Goal: Information Seeking & Learning: Learn about a topic

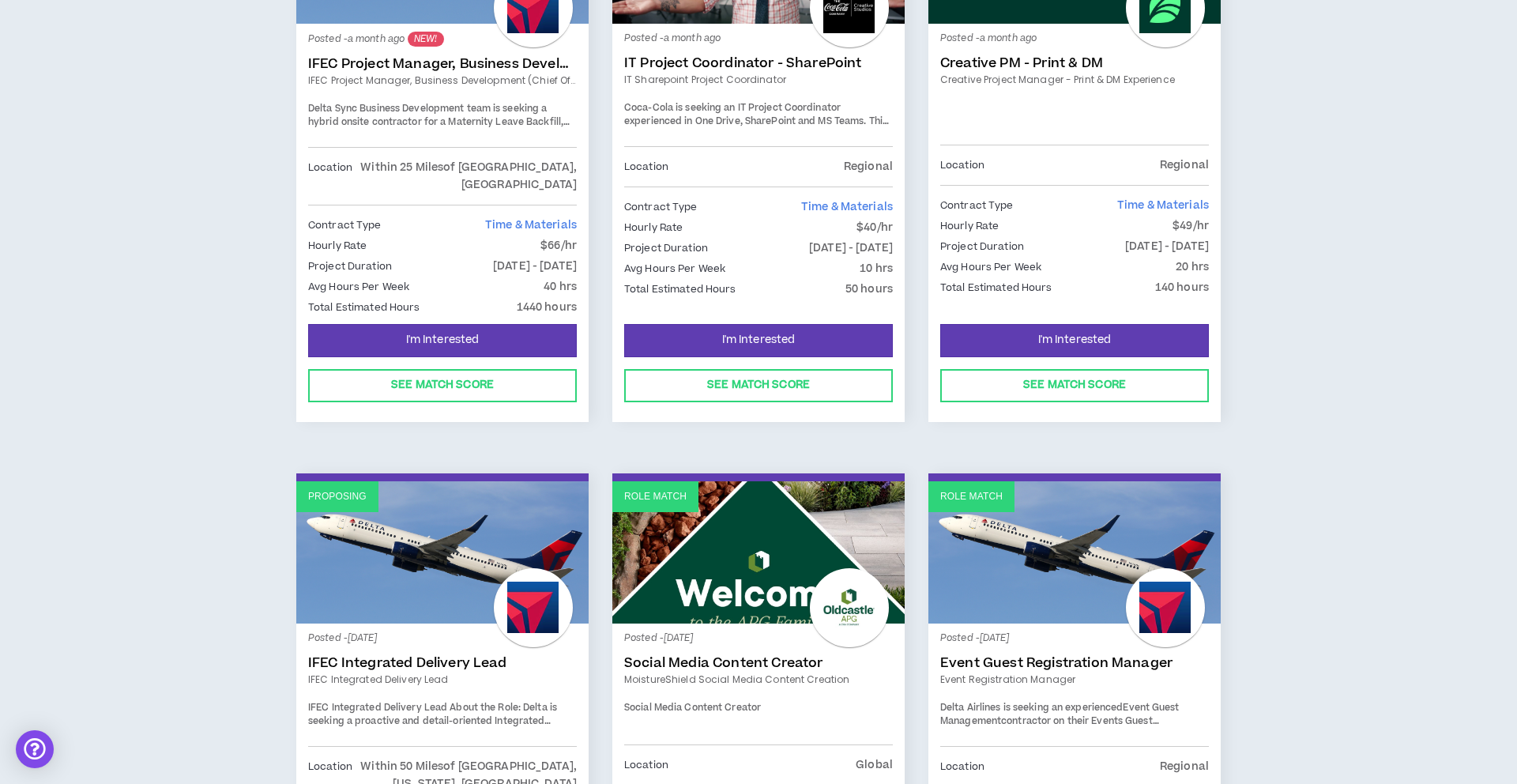
scroll to position [1835, 0]
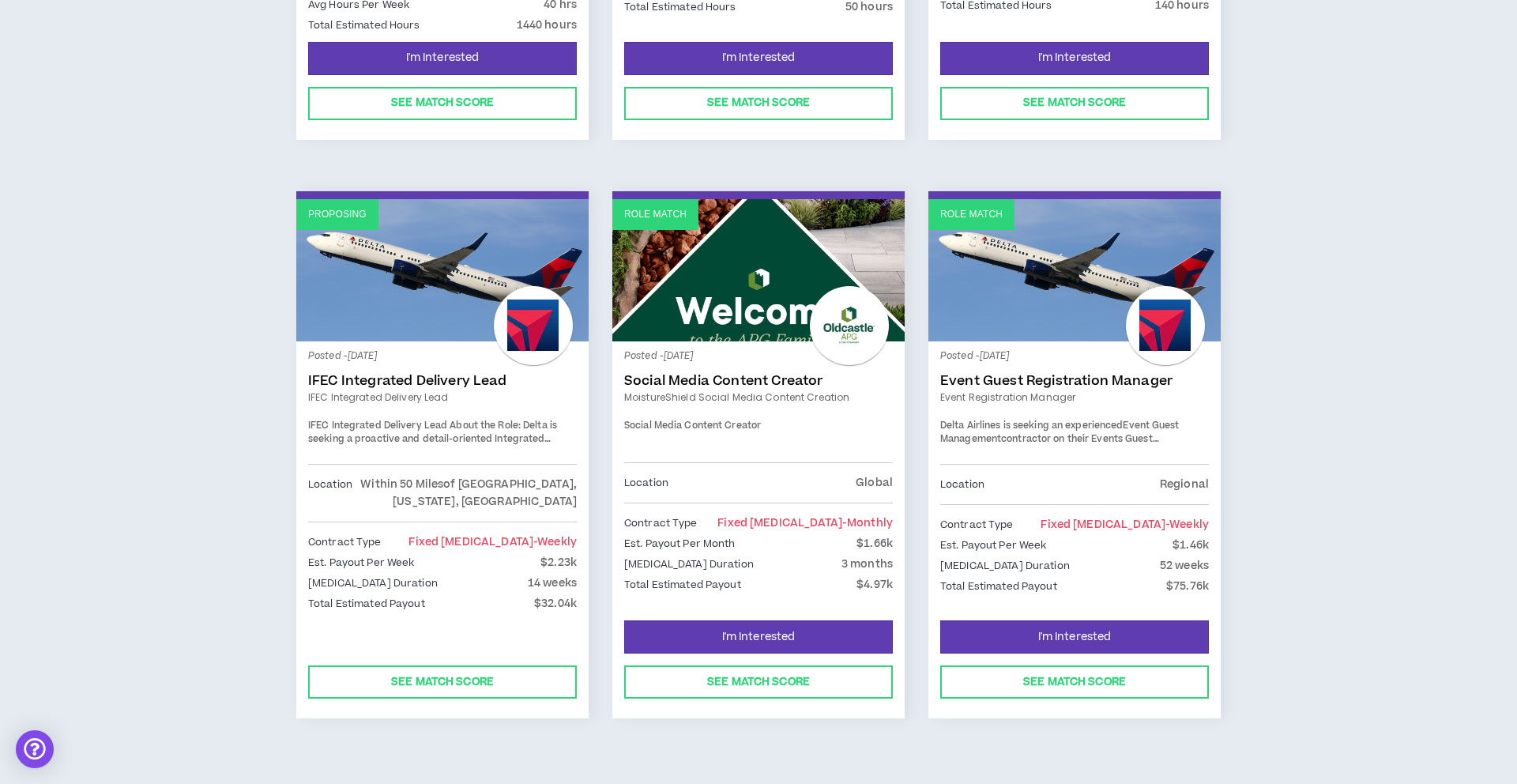
click at [436, 373] on link "IFEC Integrated Delivery Lead" at bounding box center [442, 380] width 269 height 15
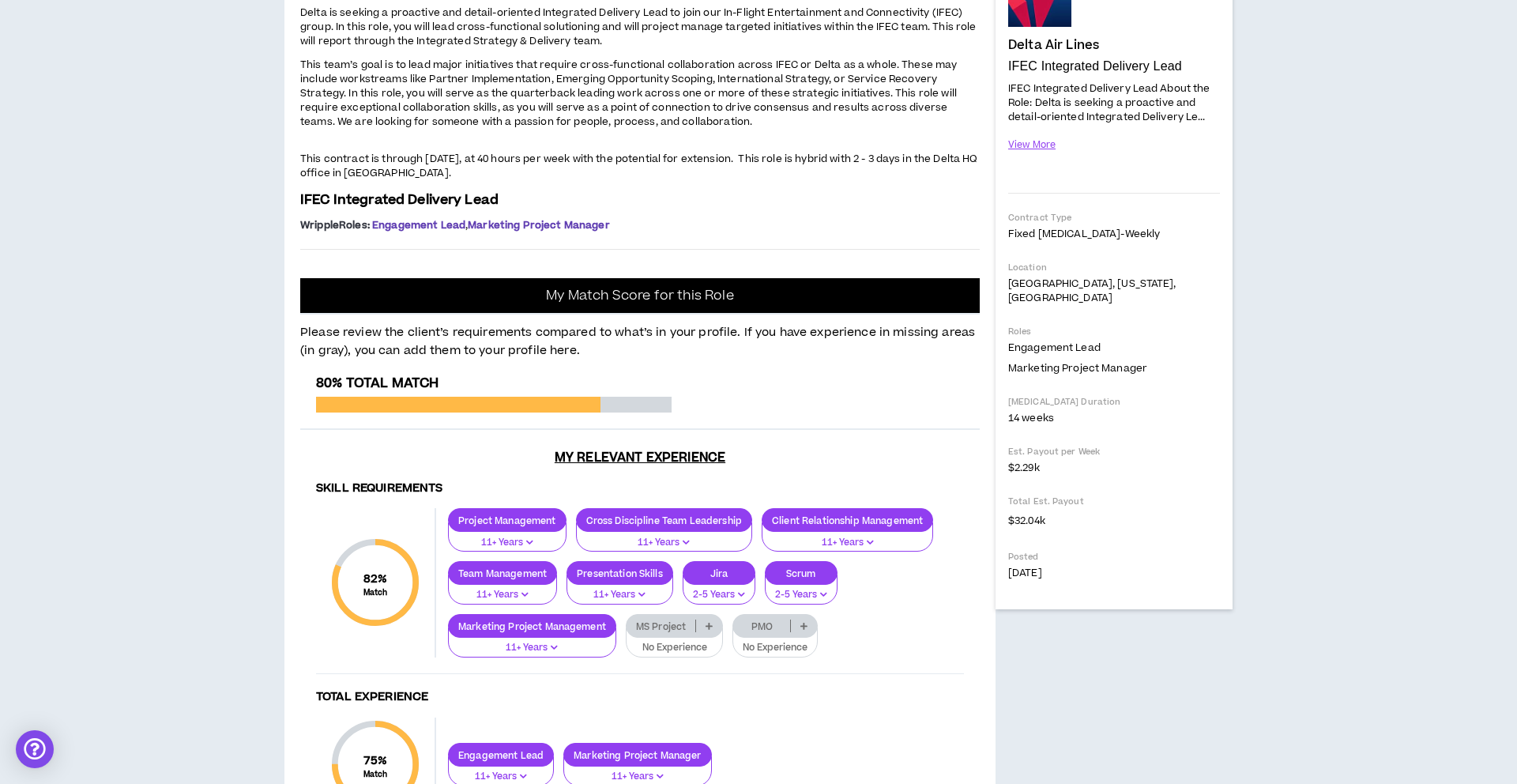
scroll to position [68, 0]
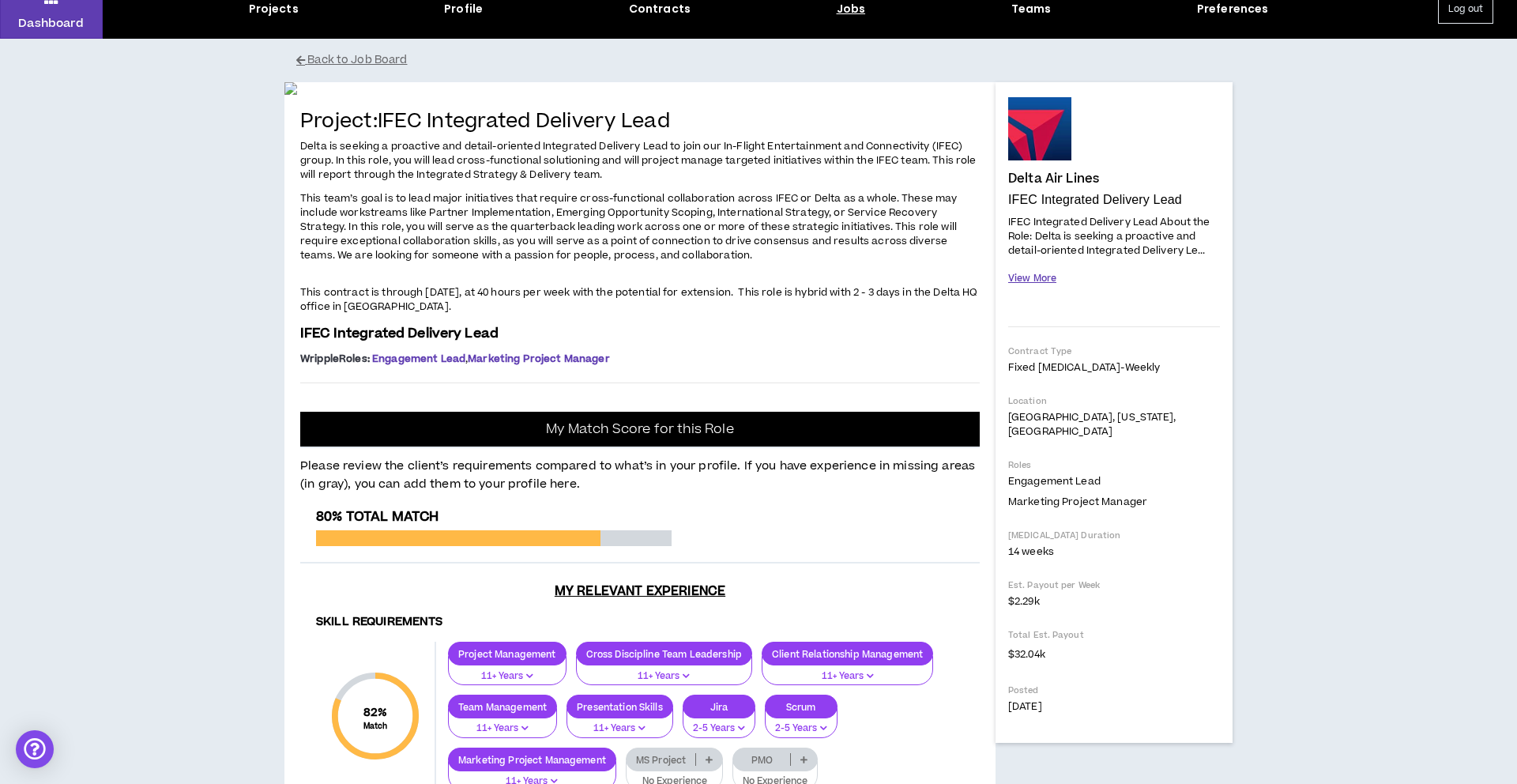
click at [956, 282] on button "View More" at bounding box center [1032, 279] width 48 height 28
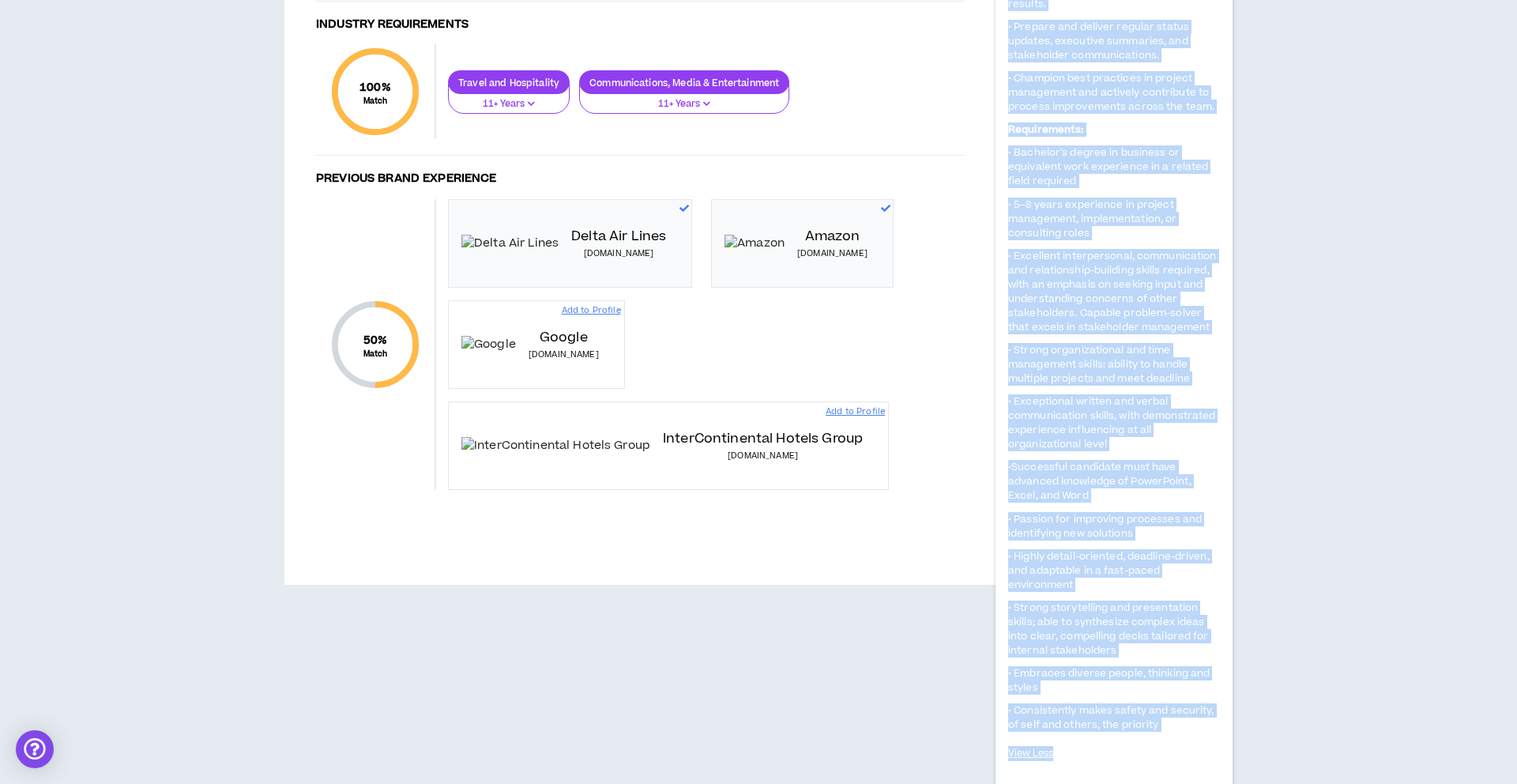
scroll to position [1222, 0]
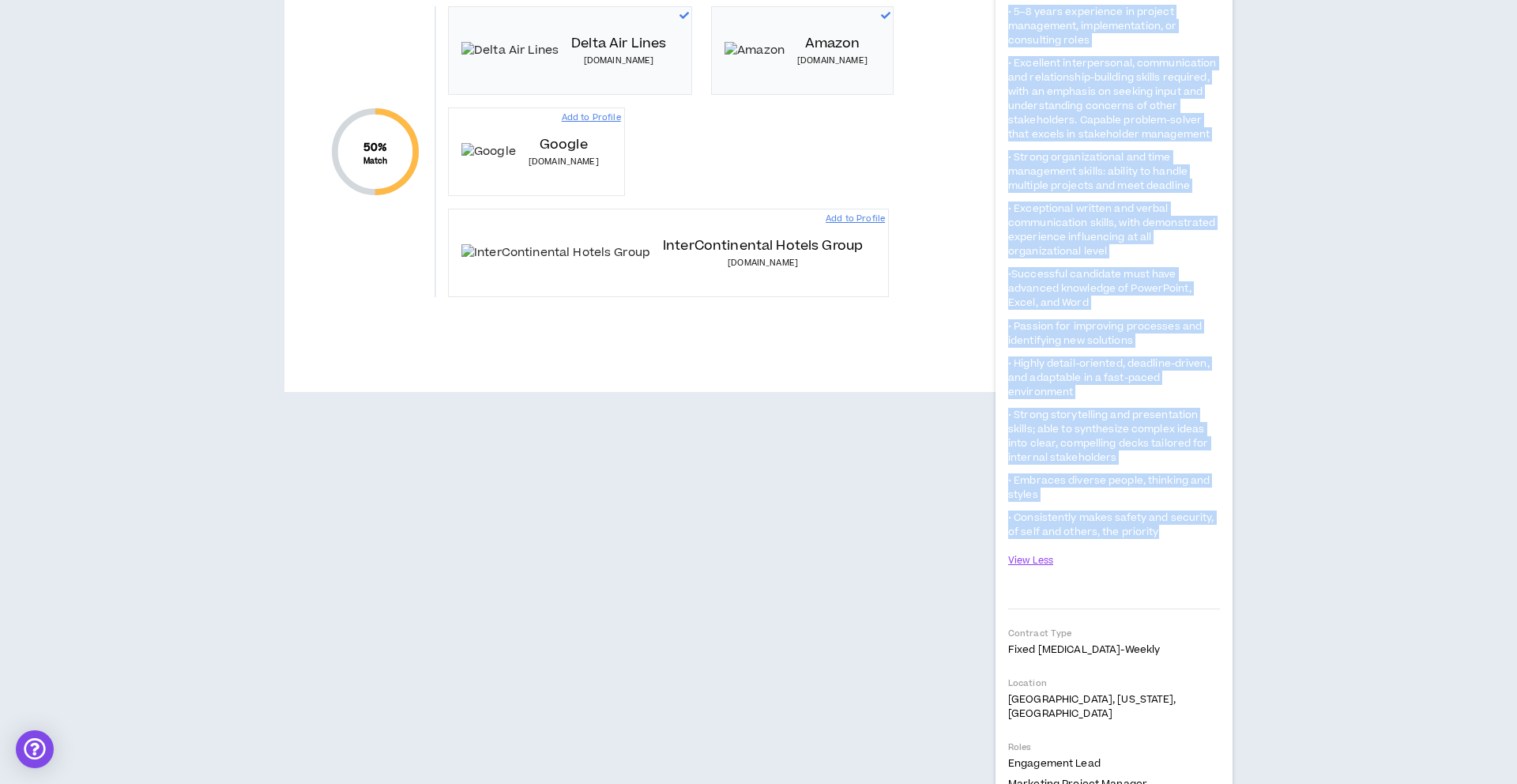
drag, startPoint x: 1009, startPoint y: 223, endPoint x: 1183, endPoint y: 534, distance: 356.4
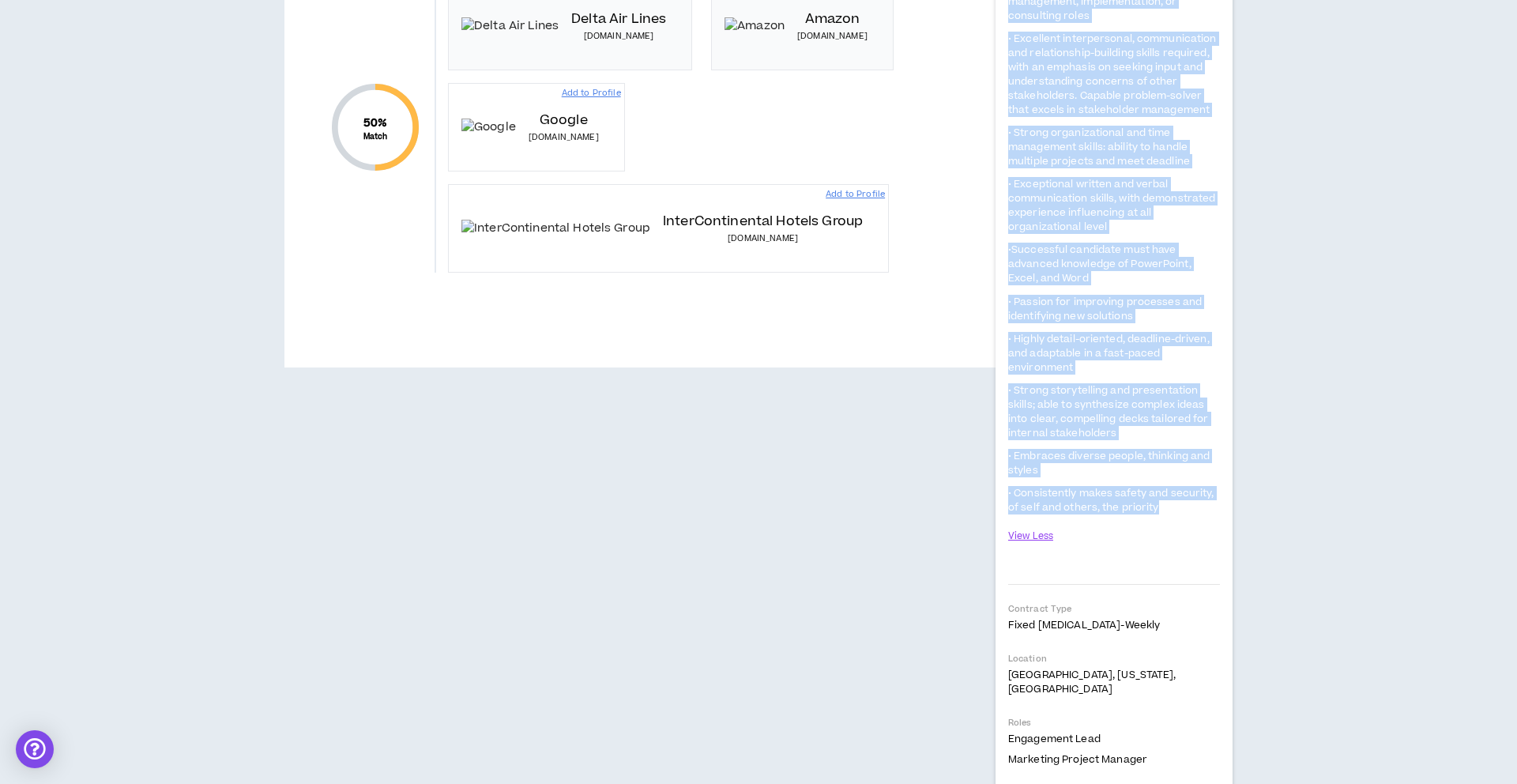
scroll to position [1253, 0]
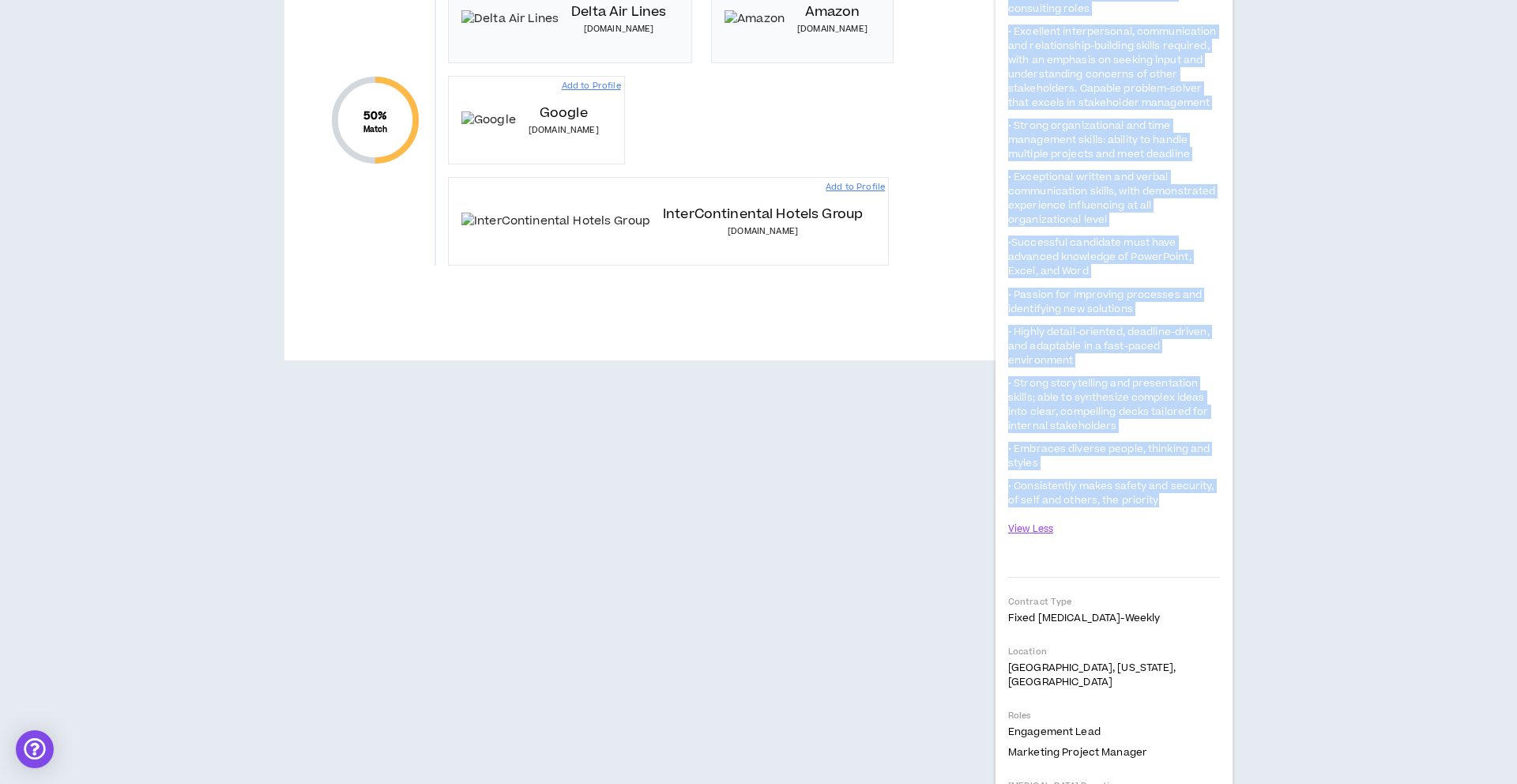
copy span "LORE Ipsumdolor Sitametc Adip Elits doe Temp: Incid ut laboree d magnaaliq eni …"
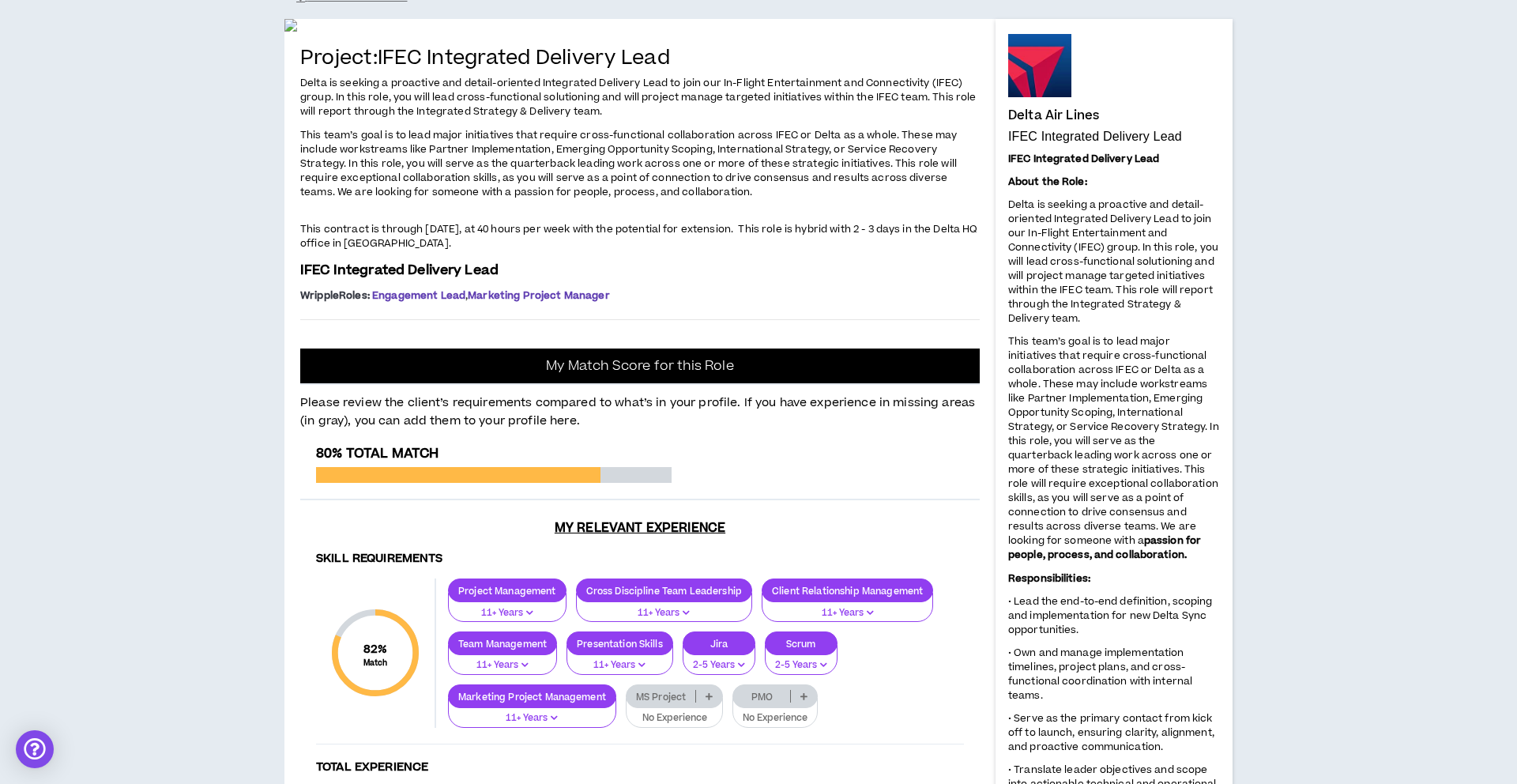
scroll to position [135, 0]
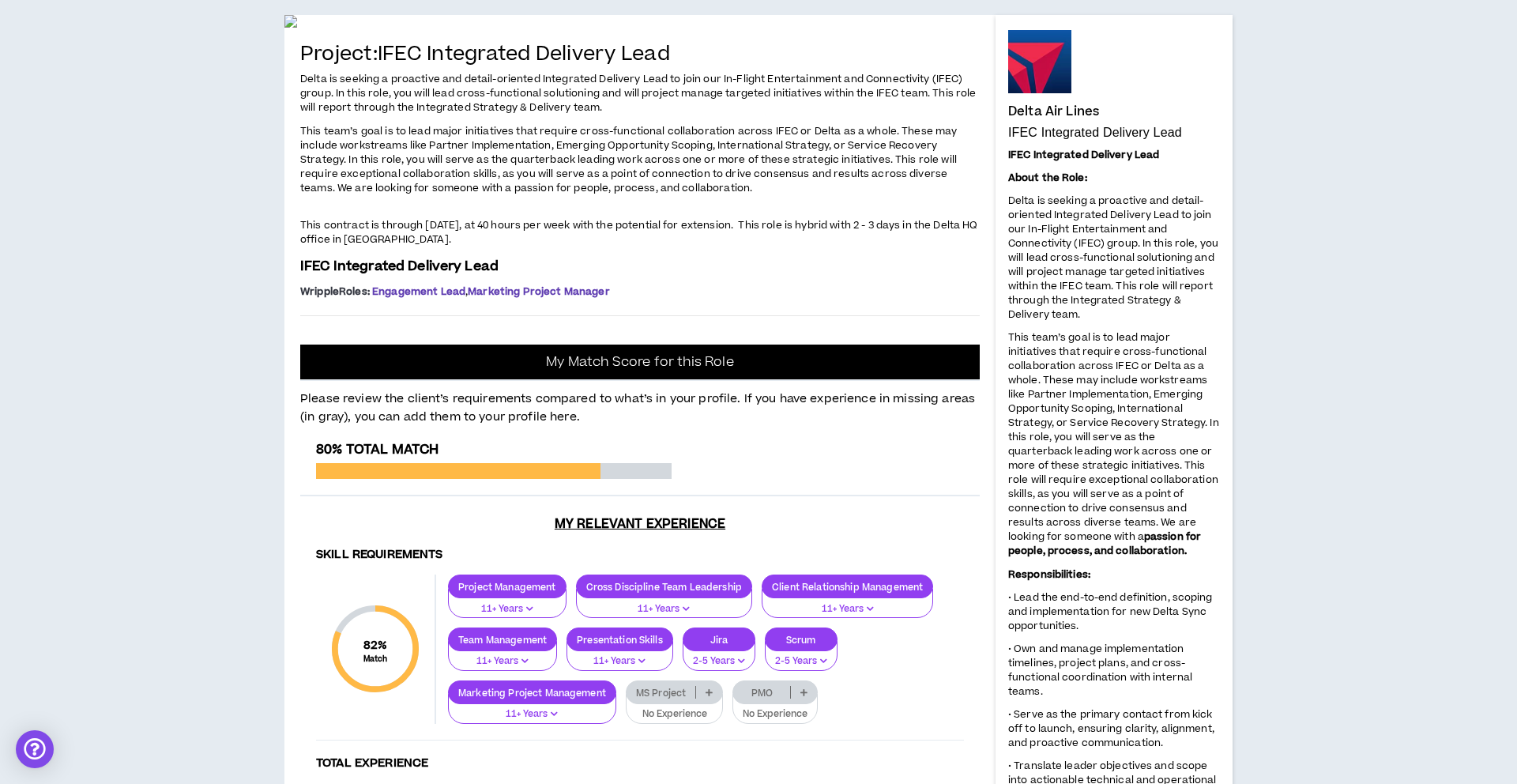
drag, startPoint x: 1009, startPoint y: 154, endPoint x: 1165, endPoint y: 404, distance: 294.7
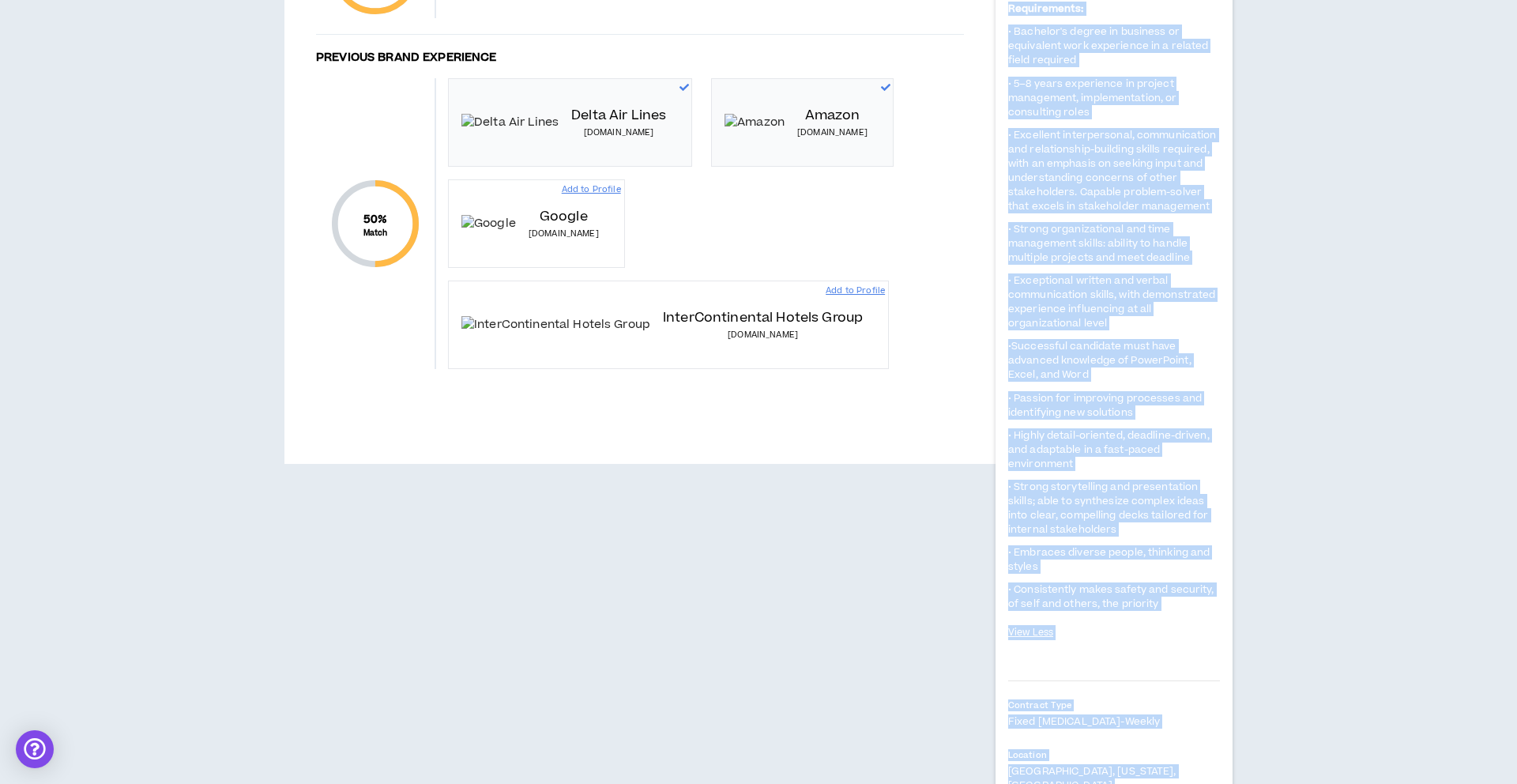
scroll to position [1195, 0]
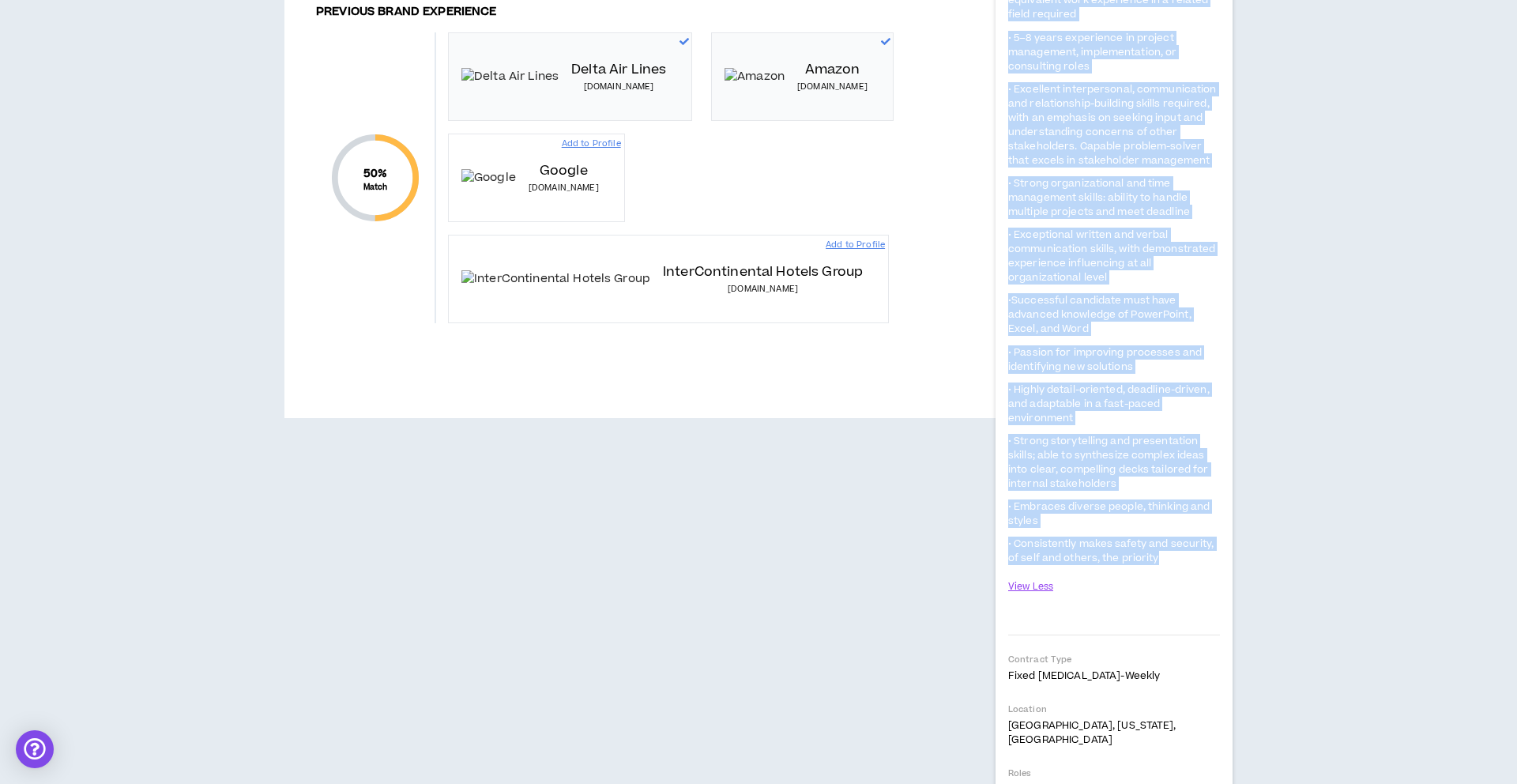
drag, startPoint x: 1008, startPoint y: 156, endPoint x: 1167, endPoint y: 562, distance: 436.0
copy span "LORE Ipsumdolor Sitametc Adip Elits doe Temp: Incid ut laboree d magnaaliq eni …"
